Goal: Task Accomplishment & Management: Use online tool/utility

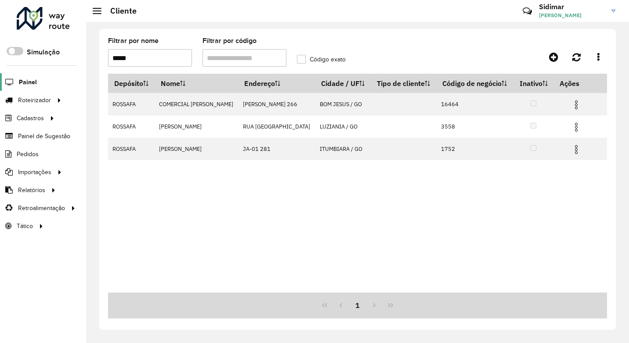
click at [26, 86] on span "Painel" at bounding box center [28, 82] width 18 height 9
click at [25, 20] on div at bounding box center [43, 18] width 53 height 23
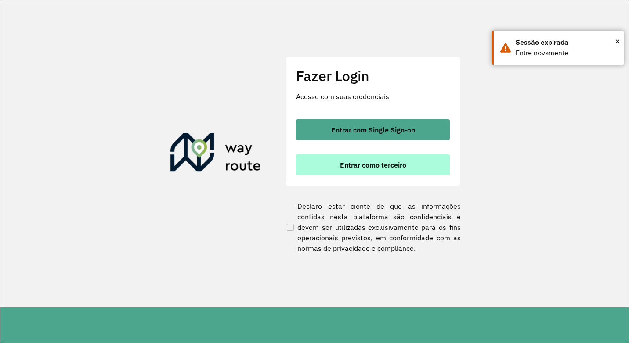
click at [393, 167] on span "Entrar como terceiro" at bounding box center [373, 165] width 66 height 7
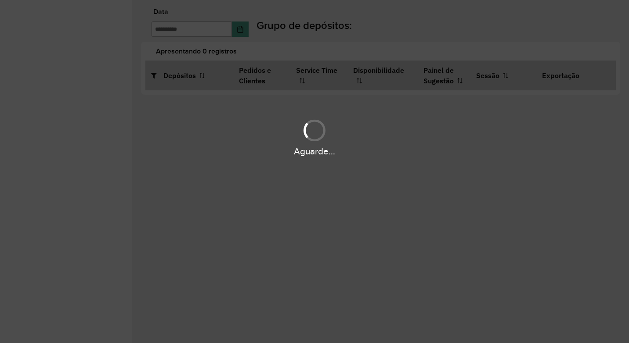
type input "**********"
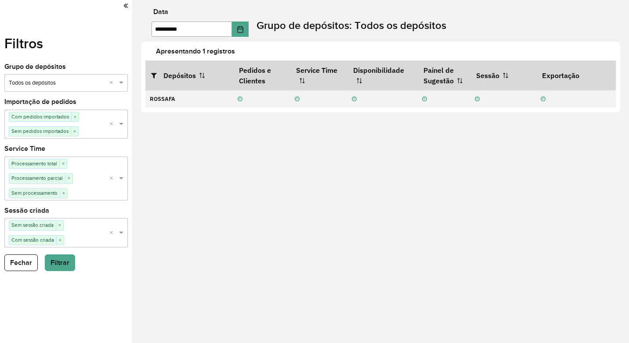
click at [126, 4] on icon at bounding box center [125, 6] width 4 height 8
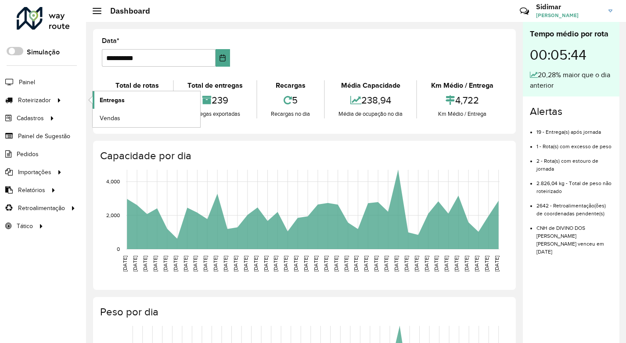
click at [111, 99] on span "Entregas" at bounding box center [112, 100] width 25 height 9
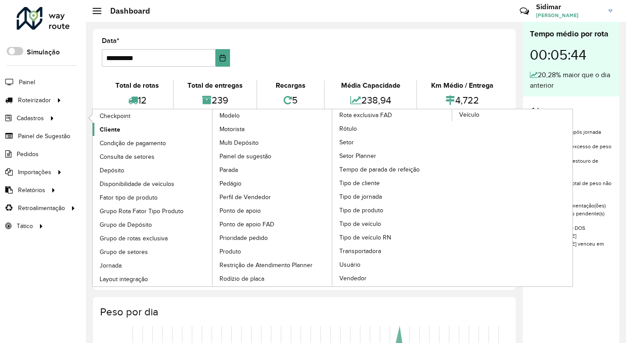
click at [122, 129] on link "Cliente" at bounding box center [153, 129] width 120 height 13
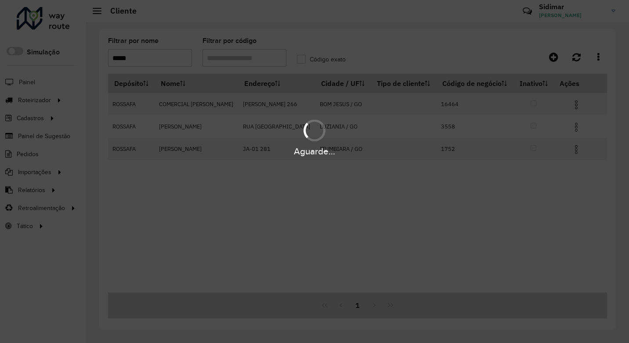
click at [159, 58] on div "Aguarde..." at bounding box center [314, 171] width 629 height 343
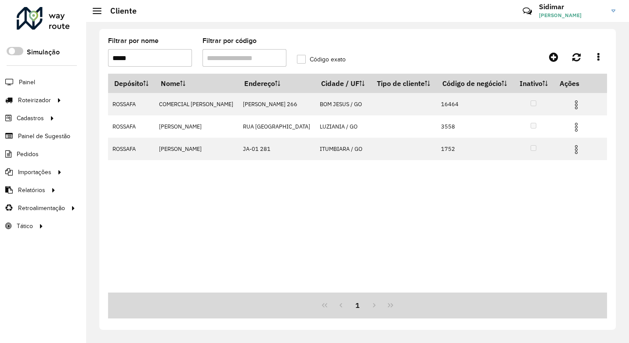
click at [159, 58] on input "*****" at bounding box center [150, 58] width 84 height 18
type input "*"
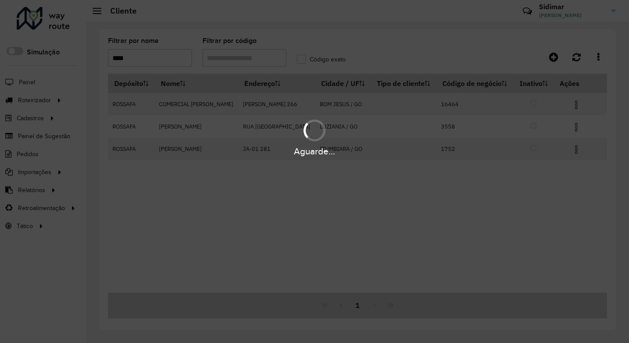
type input "*****"
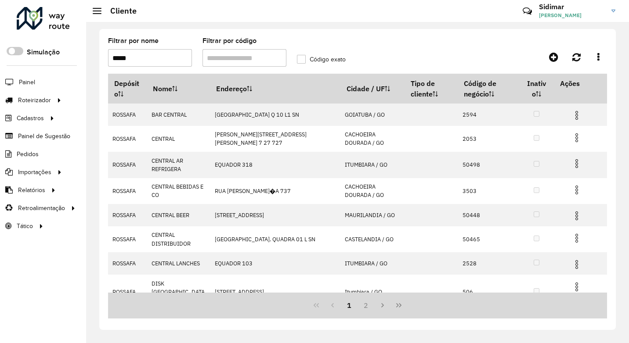
drag, startPoint x: 169, startPoint y: 63, endPoint x: 111, endPoint y: 60, distance: 57.6
click at [111, 60] on input "*****" at bounding box center [150, 58] width 84 height 18
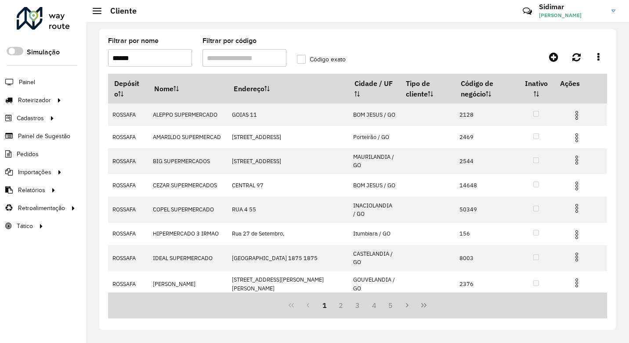
type input "******"
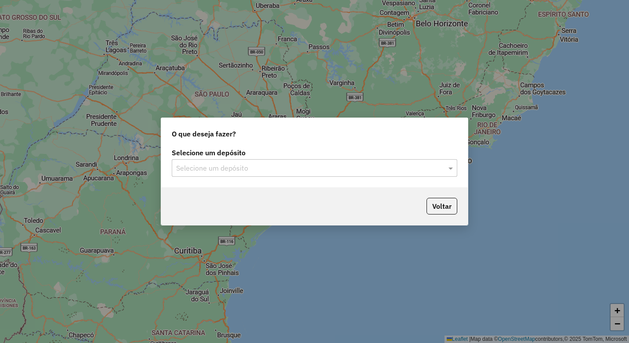
click at [317, 164] on input "text" at bounding box center [305, 168] width 259 height 11
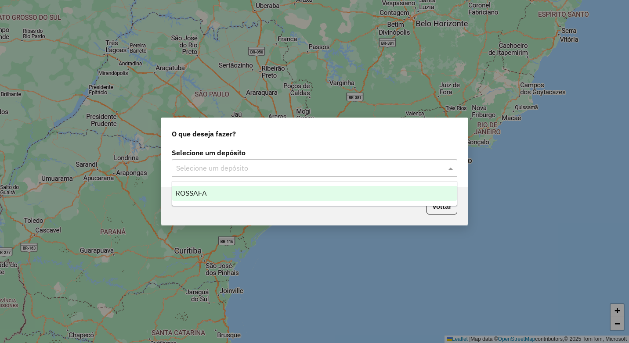
click at [245, 196] on div "ROSSAFA" at bounding box center [314, 193] width 285 height 15
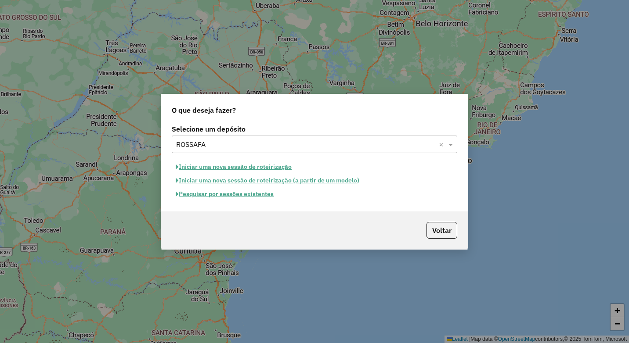
click at [221, 197] on button "Pesquisar por sessões existentes" at bounding box center [225, 195] width 106 height 14
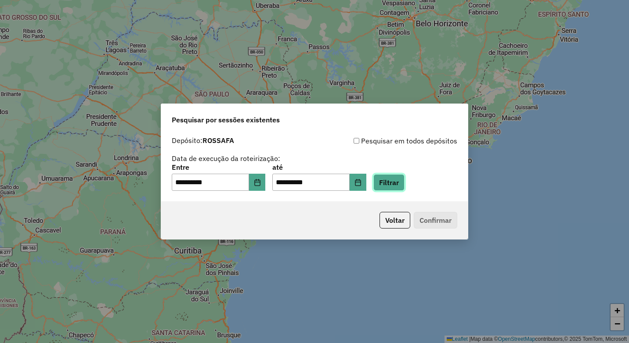
click at [390, 184] on button "Filtrar" at bounding box center [388, 182] width 31 height 17
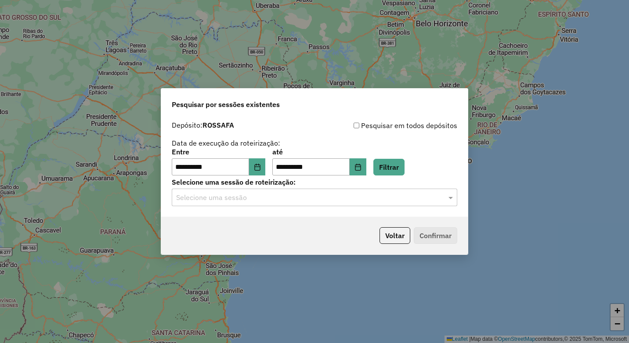
click at [436, 205] on hb-app "**********" at bounding box center [314, 171] width 629 height 343
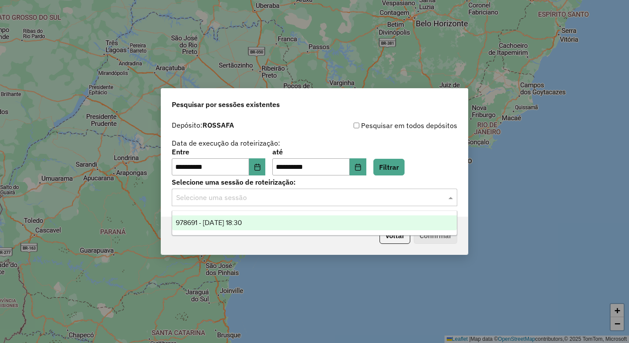
click at [416, 201] on input "text" at bounding box center [305, 198] width 259 height 11
click at [288, 230] on div "978691 - 13/08/2025 18:30" at bounding box center [314, 223] width 285 height 15
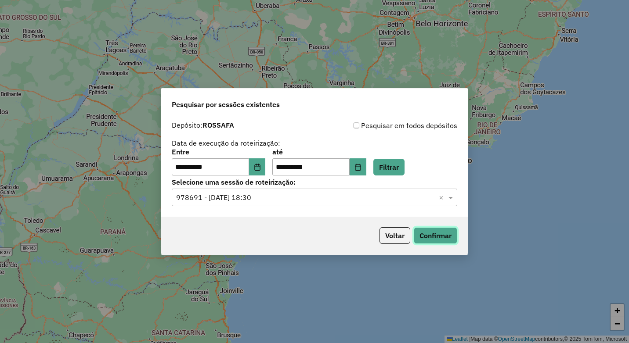
click at [443, 236] on button "Confirmar" at bounding box center [435, 235] width 43 height 17
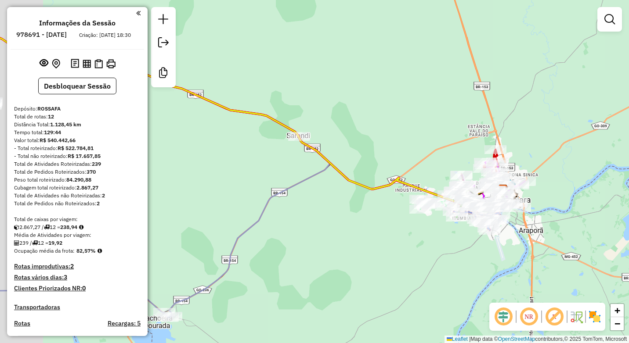
drag, startPoint x: 266, startPoint y: 176, endPoint x: 402, endPoint y: 206, distance: 139.8
click at [402, 206] on div "Janela de atendimento Grade de atendimento Capacidade Transportadoras Veículos …" at bounding box center [314, 171] width 629 height 343
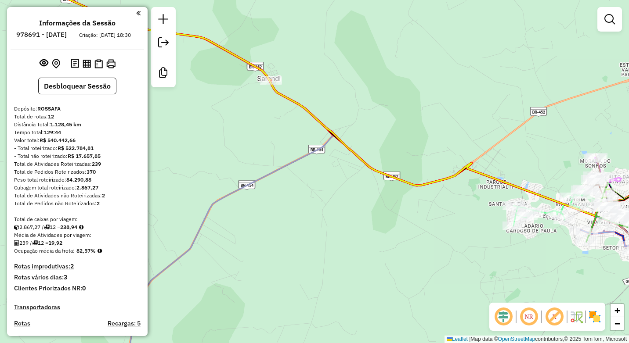
click at [504, 213] on div "Janela de atendimento Grade de atendimento Capacidade Transportadoras Veículos …" at bounding box center [314, 171] width 629 height 343
select select "**********"
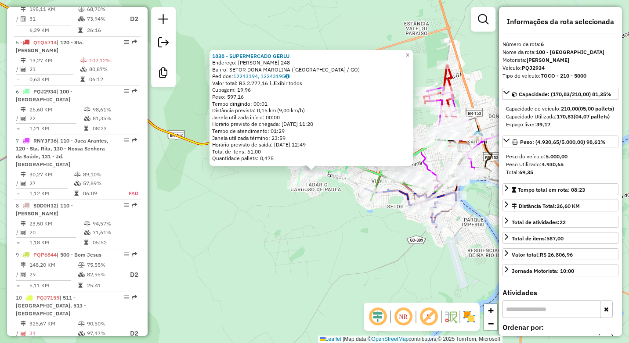
scroll to position [545, 0]
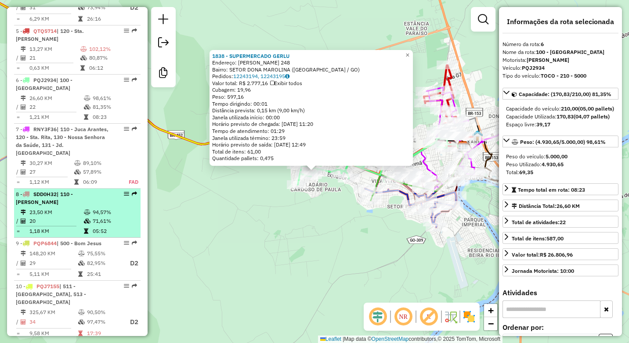
click at [65, 208] on td "23,50 KM" at bounding box center [56, 212] width 54 height 9
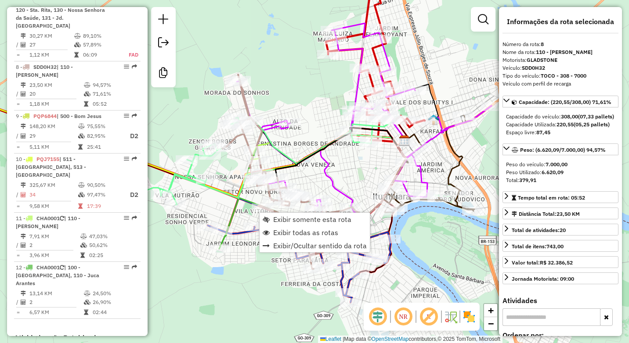
scroll to position [696, 0]
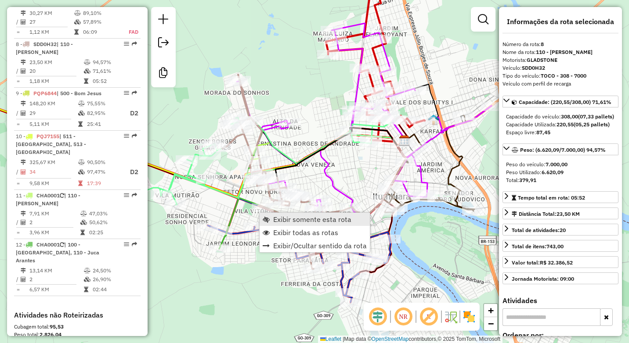
click at [273, 219] on link "Exibir somente esta rota" at bounding box center [315, 219] width 110 height 13
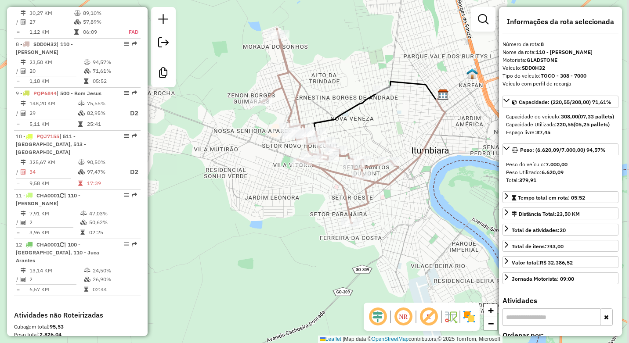
drag, startPoint x: 381, startPoint y: 145, endPoint x: 345, endPoint y: 112, distance: 49.1
click at [345, 112] on icon at bounding box center [379, 107] width 130 height 50
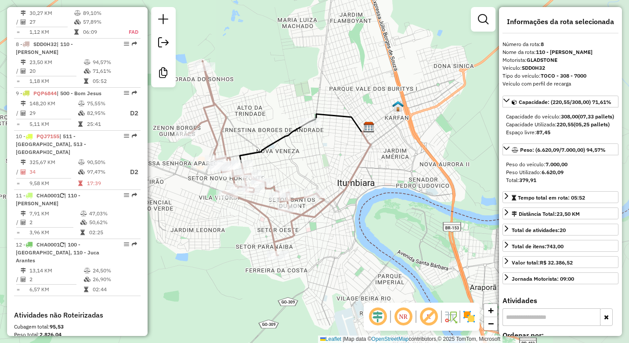
drag, startPoint x: 487, startPoint y: 235, endPoint x: 390, endPoint y: 218, distance: 98.1
click at [369, 231] on div "Janela de atendimento Grade de atendimento Capacidade Transportadoras Veículos …" at bounding box center [314, 171] width 629 height 343
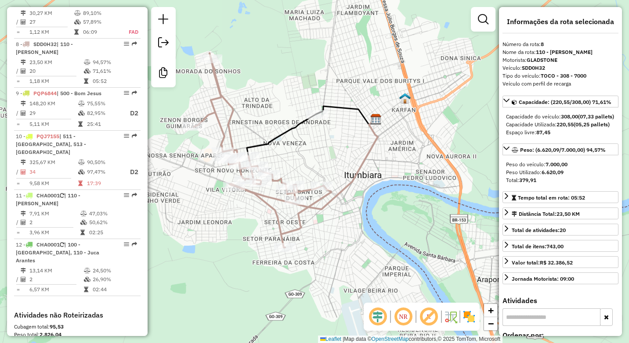
click at [397, 213] on div "Janela de atendimento Grade de atendimento Capacidade Transportadoras Veículos …" at bounding box center [314, 171] width 629 height 343
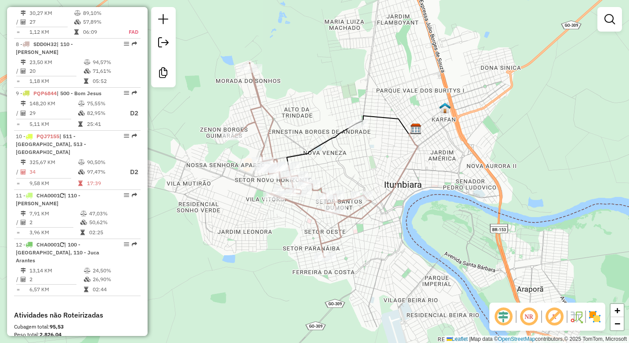
drag, startPoint x: 317, startPoint y: 230, endPoint x: 357, endPoint y: 239, distance: 41.1
click at [357, 239] on div "Janela de atendimento Grade de atendimento Capacidade Transportadoras Veículos …" at bounding box center [314, 171] width 629 height 343
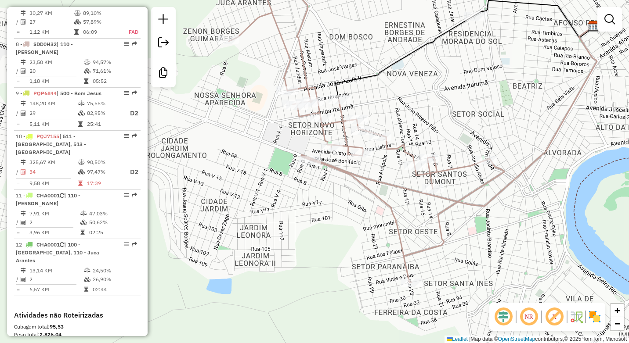
drag, startPoint x: 376, startPoint y: 140, endPoint x: 430, endPoint y: 121, distance: 56.8
click at [430, 121] on div "Janela de atendimento Grade de atendimento Capacidade Transportadoras Veículos …" at bounding box center [314, 171] width 629 height 343
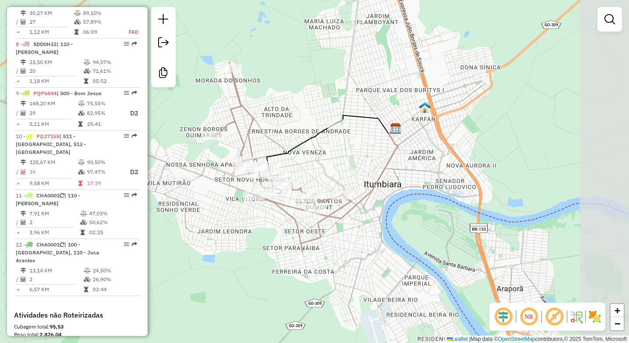
drag, startPoint x: 451, startPoint y: 96, endPoint x: 352, endPoint y: 177, distance: 128.3
click at [352, 179] on div "Janela de atendimento Grade de atendimento Capacidade Transportadoras Veículos …" at bounding box center [314, 171] width 629 height 343
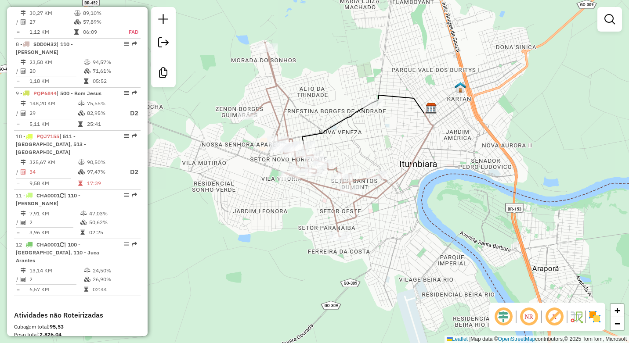
drag, startPoint x: 329, startPoint y: 173, endPoint x: 369, endPoint y: 151, distance: 45.6
click at [369, 151] on div "Janela de atendimento Grade de atendimento Capacidade Transportadoras Veículos …" at bounding box center [314, 171] width 629 height 343
